Goal: Information Seeking & Learning: Learn about a topic

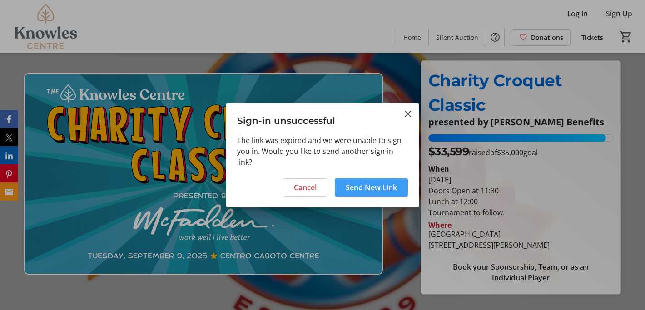
click at [389, 188] on span "Send New Link" at bounding box center [371, 187] width 51 height 11
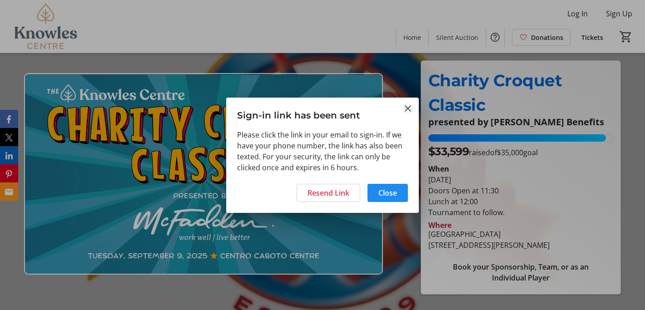
click at [406, 108] on mat-icon "Close" at bounding box center [407, 108] width 11 height 11
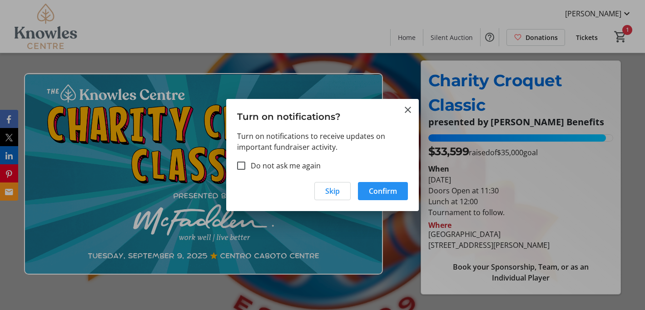
click at [384, 190] on span "Confirm" at bounding box center [383, 191] width 28 height 11
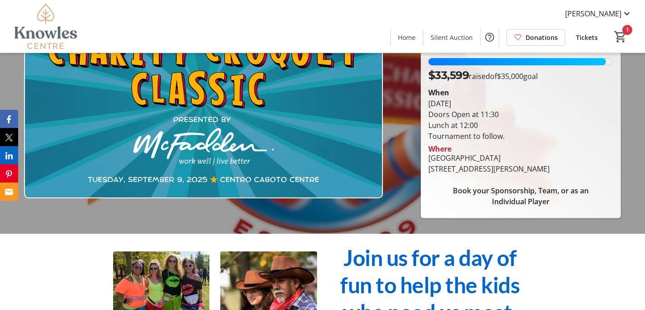
scroll to position [163, 0]
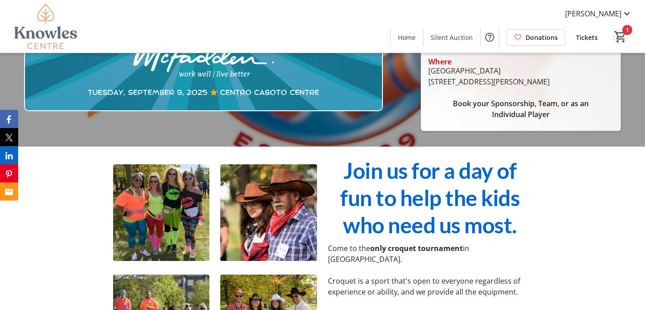
click at [621, 34] on mat-icon "1" at bounding box center [620, 37] width 14 height 14
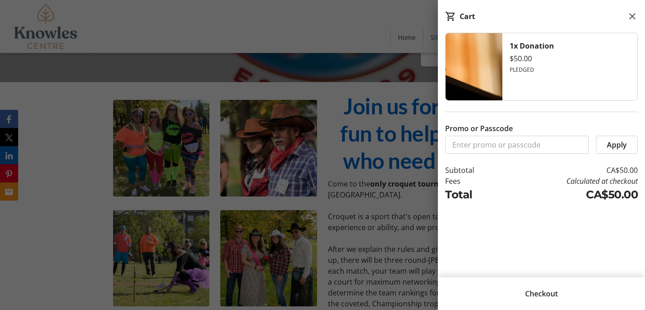
scroll to position [236, 0]
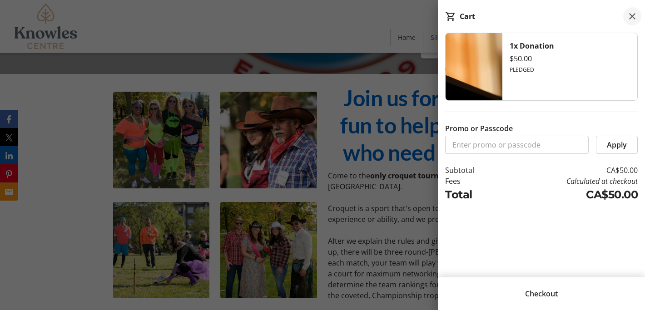
click at [632, 17] on mat-icon at bounding box center [632, 16] width 11 height 11
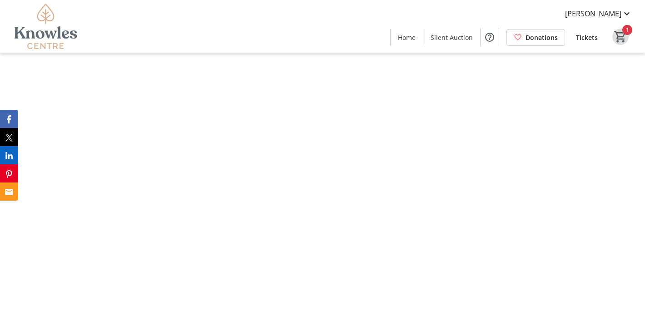
scroll to position [904, 0]
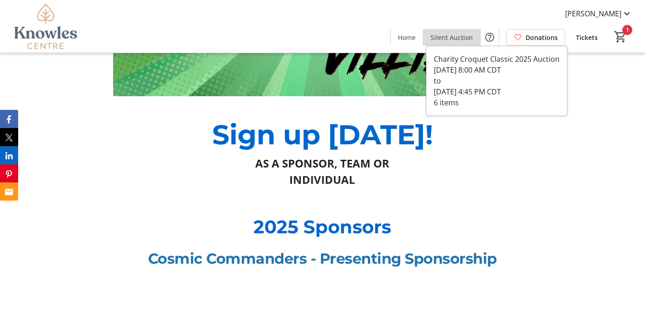
click at [457, 39] on span "Silent Auction" at bounding box center [451, 38] width 42 height 10
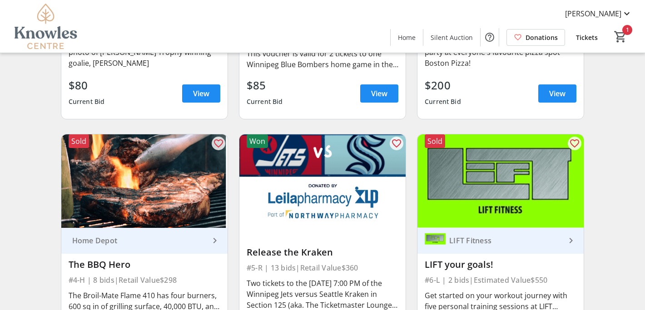
scroll to position [61, 0]
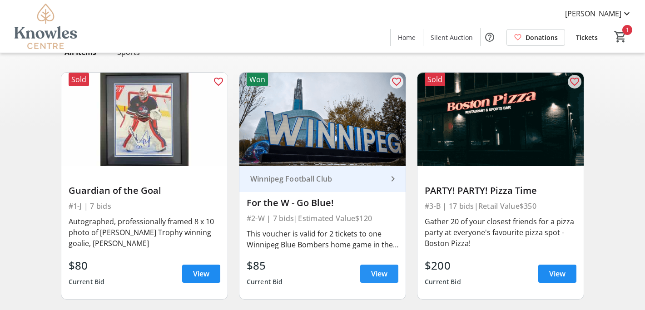
click at [373, 275] on span "View" at bounding box center [379, 273] width 16 height 11
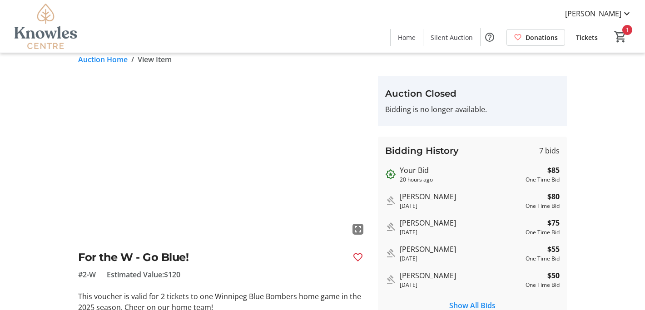
scroll to position [12, 0]
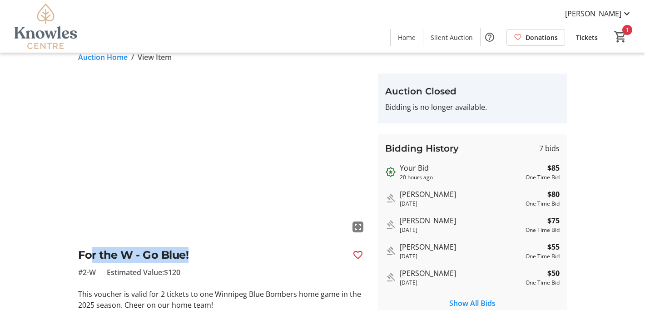
drag, startPoint x: 193, startPoint y: 255, endPoint x: 178, endPoint y: 272, distance: 23.5
click at [92, 255] on h2 "For the W - Go Blue!" at bounding box center [211, 255] width 267 height 16
drag, startPoint x: 198, startPoint y: 273, endPoint x: 77, endPoint y: 257, distance: 122.7
click at [77, 257] on tr-auction-item-ui "fullscreen For the W - Go Blue! #2-W Estimated Value: $120 This voucher is vali…" at bounding box center [223, 220] width 300 height 293
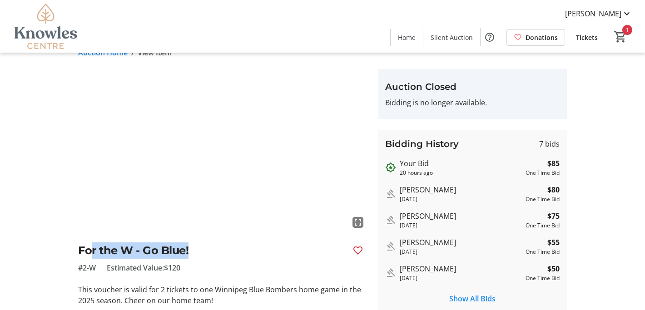
scroll to position [28, 0]
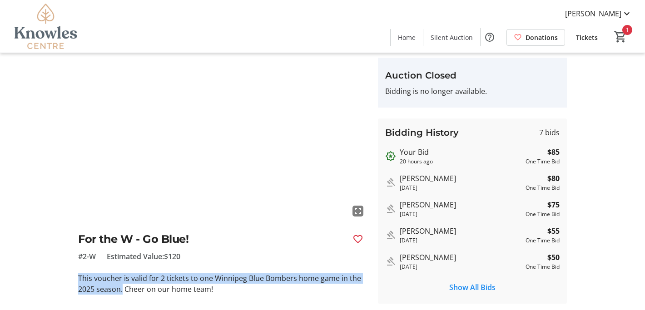
drag, startPoint x: 123, startPoint y: 290, endPoint x: 79, endPoint y: 279, distance: 45.4
click at [79, 279] on p "This voucher is valid for 2 tickets to one Winnipeg Blue Bombers home game in t…" at bounding box center [222, 284] width 289 height 22
copy p "This voucher is valid for 2 tickets to one Winnipeg Blue Bombers home game in t…"
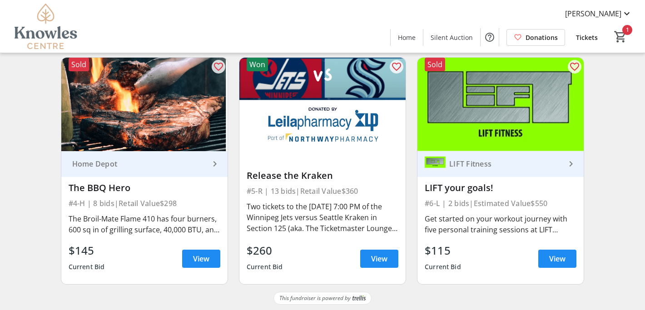
scroll to position [320, 0]
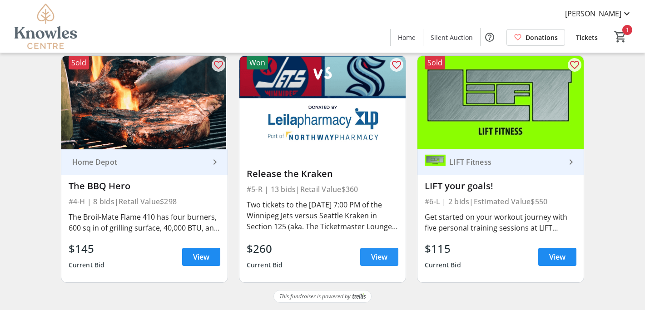
click at [383, 260] on span "View" at bounding box center [379, 257] width 16 height 11
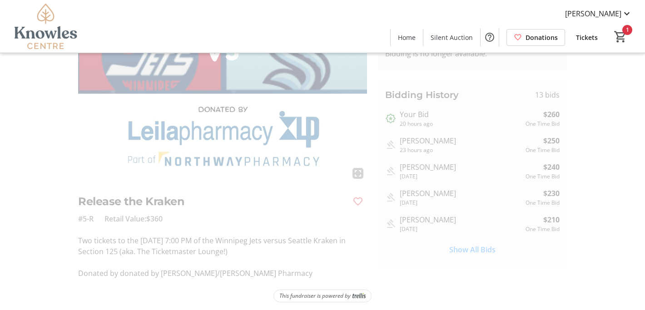
scroll to position [69, 0]
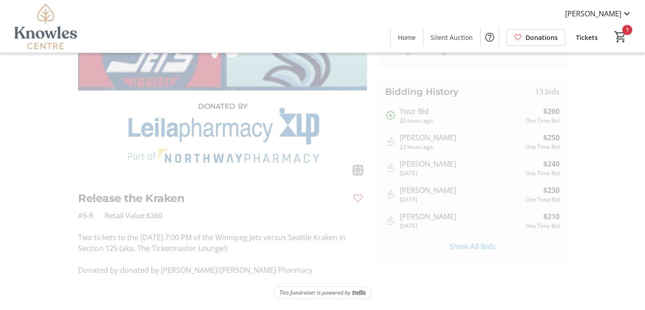
scroll to position [320, 0]
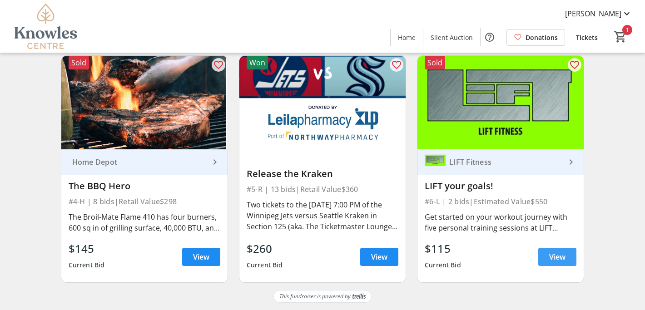
click at [550, 254] on span "View" at bounding box center [557, 257] width 16 height 11
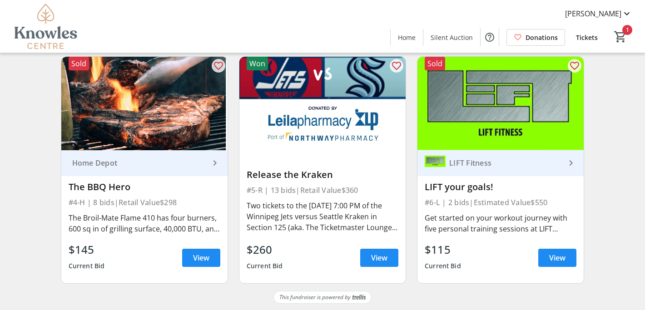
scroll to position [320, 0]
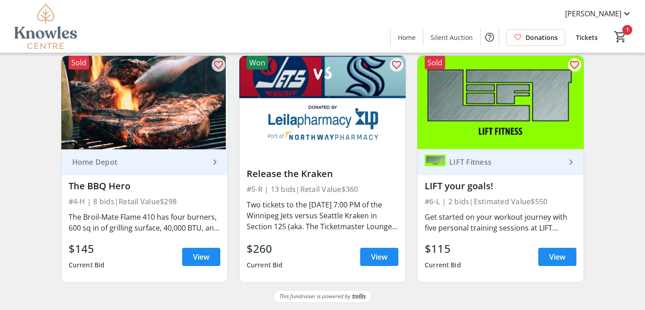
click at [292, 205] on div "Two tickets to the [DATE] 7:00 PM of the Winnipeg Jets versus Seattle Kraken in…" at bounding box center [323, 215] width 152 height 33
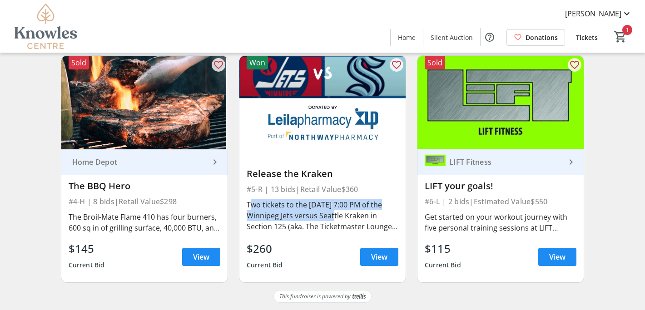
drag, startPoint x: 247, startPoint y: 205, endPoint x: 325, endPoint y: 221, distance: 80.1
click at [325, 221] on div "Two tickets to the [DATE] 7:00 PM of the Winnipeg Jets versus Seattle Kraken in…" at bounding box center [323, 215] width 152 height 33
click at [382, 256] on span "View" at bounding box center [379, 257] width 16 height 11
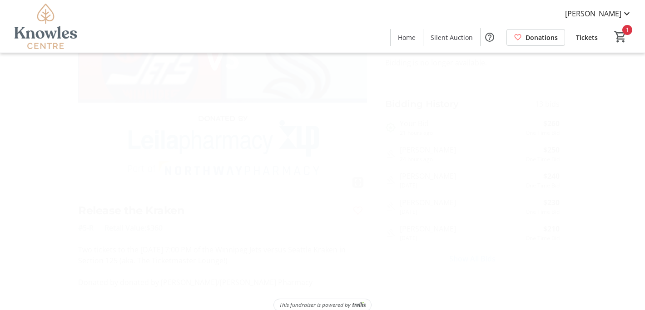
scroll to position [69, 0]
drag, startPoint x: 262, startPoint y: 247, endPoint x: 75, endPoint y: 241, distance: 187.6
click at [75, 241] on tr-auction-item-ui "fullscreen Release the Kraken #5-R Retail Value: $360 Two tickets to the [DATE]…" at bounding box center [223, 146] width 300 height 259
copy p "Two tickets to the [DATE] 7:00 PM of the Winnipeg Jets versus Seattle Kraken in…"
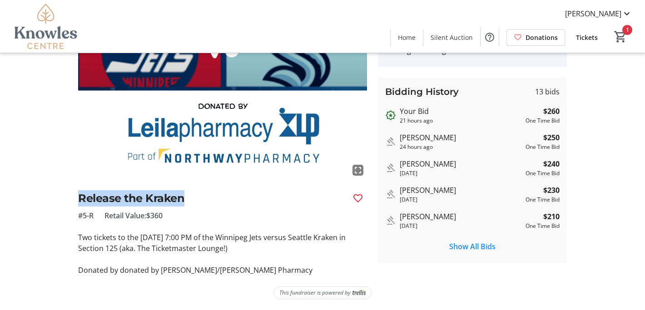
drag, startPoint x: 143, startPoint y: 195, endPoint x: 74, endPoint y: 198, distance: 68.6
click at [74, 198] on tr-auction-item-ui "fullscreen Release the Kraken #5-R Retail Value: $360 Two tickets to the [DATE]…" at bounding box center [223, 146] width 300 height 259
copy h2 "Release the Kraken"
click at [185, 115] on img at bounding box center [222, 98] width 289 height 163
